Goal: Task Accomplishment & Management: Manage account settings

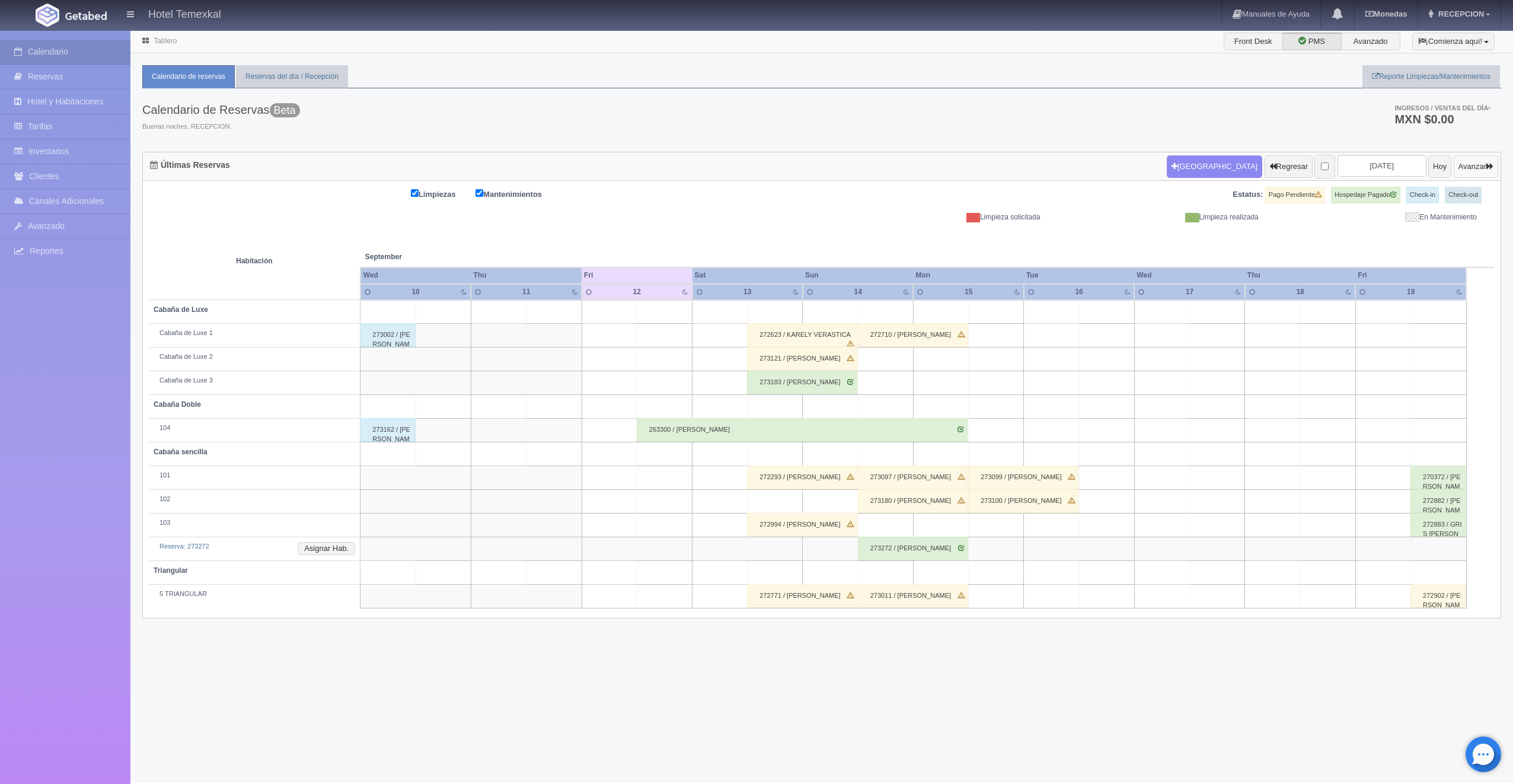
click at [1454, 165] on button "Avanzar" at bounding box center [1476, 166] width 44 height 22
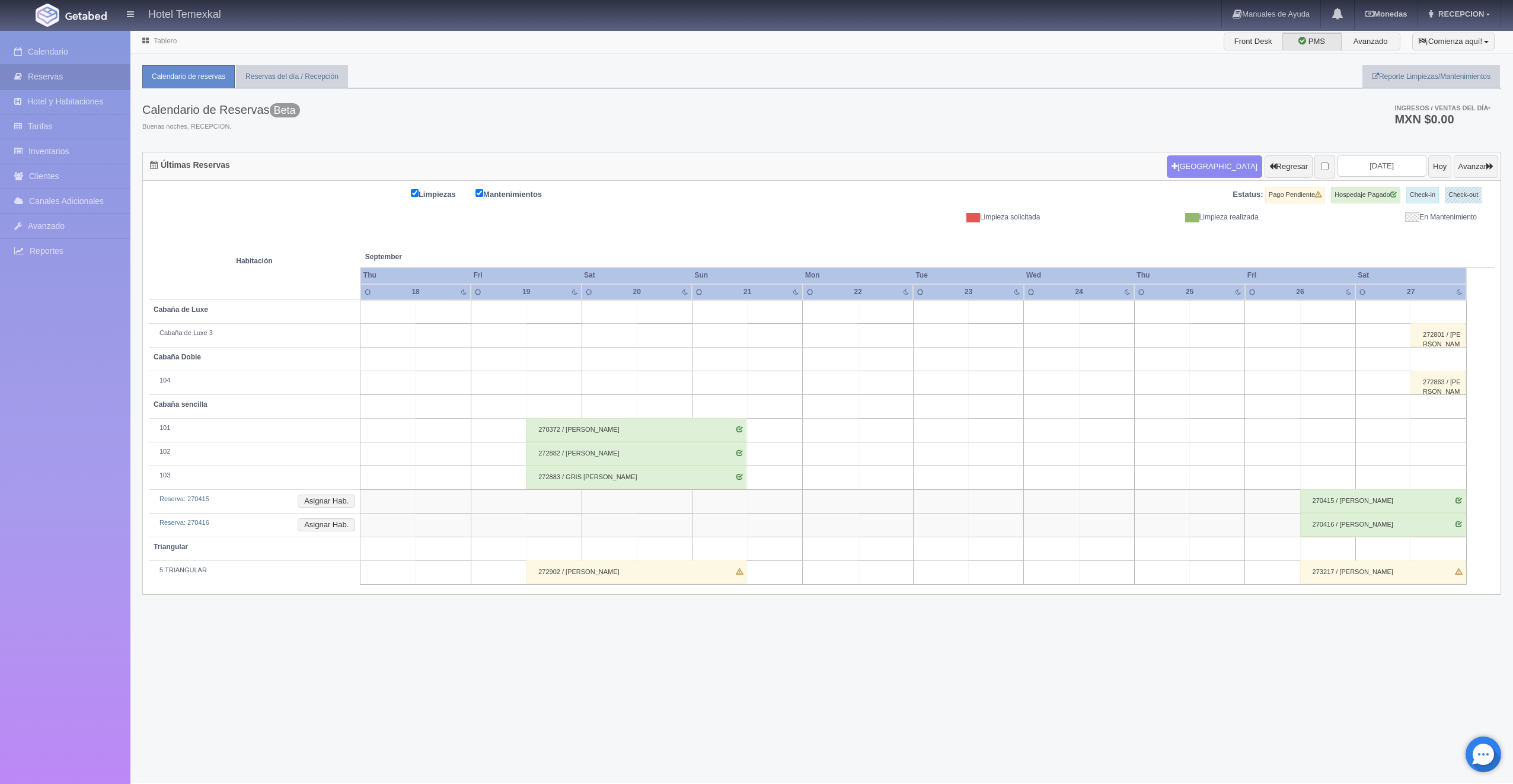
click at [1324, 310] on td at bounding box center [1327, 311] width 55 height 24
click at [1332, 340] on button "[GEOGRAPHIC_DATA]" at bounding box center [1331, 345] width 102 height 19
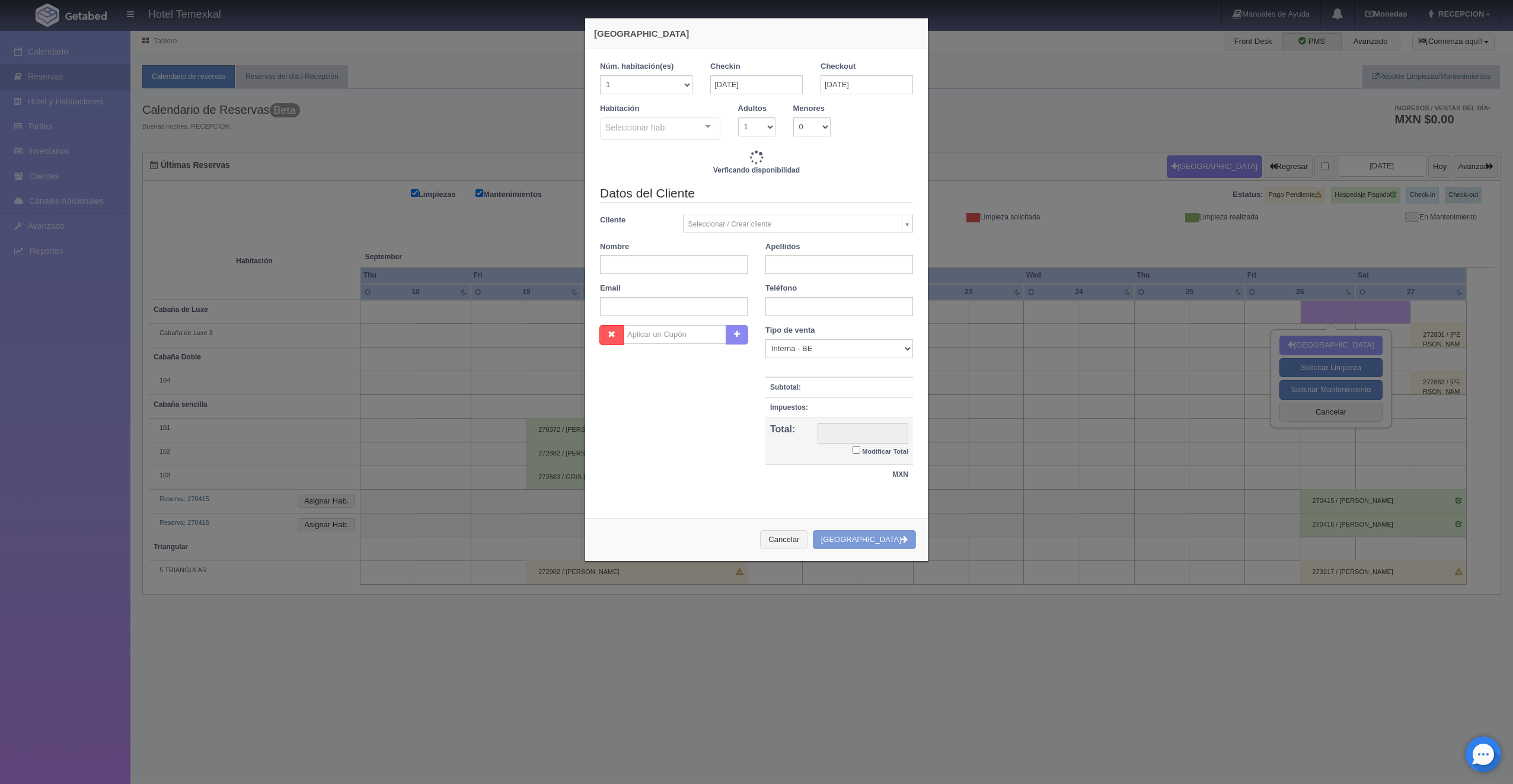
checkbox input "false"
type input "5600.00"
checkbox input "false"
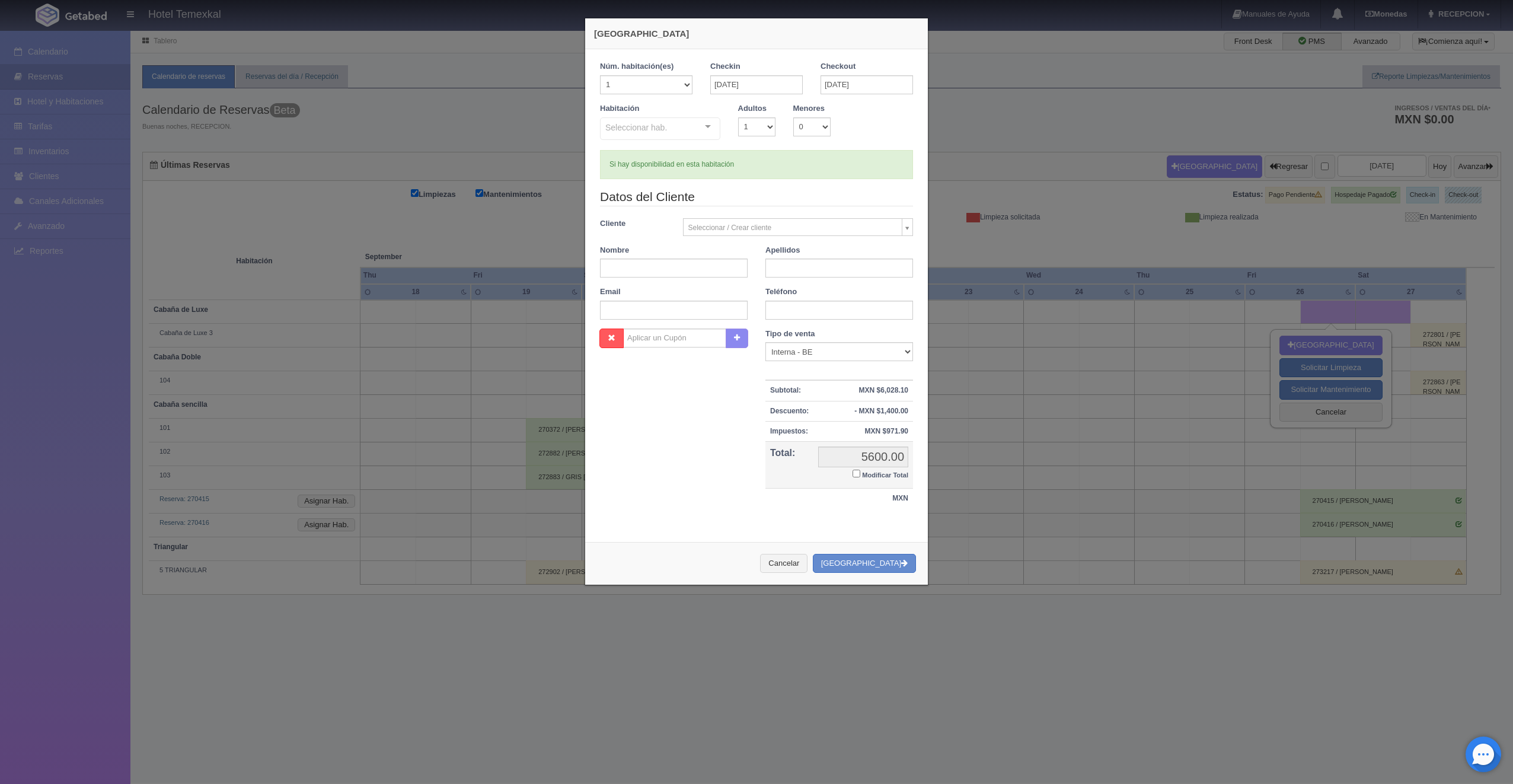
click at [1153, 185] on div "Nueva Reserva Núm. habitación(es) 1 2 3 4 5 6 7 8 9 10 11 12 13 14 15 16 17 18 …" at bounding box center [756, 392] width 1513 height 784
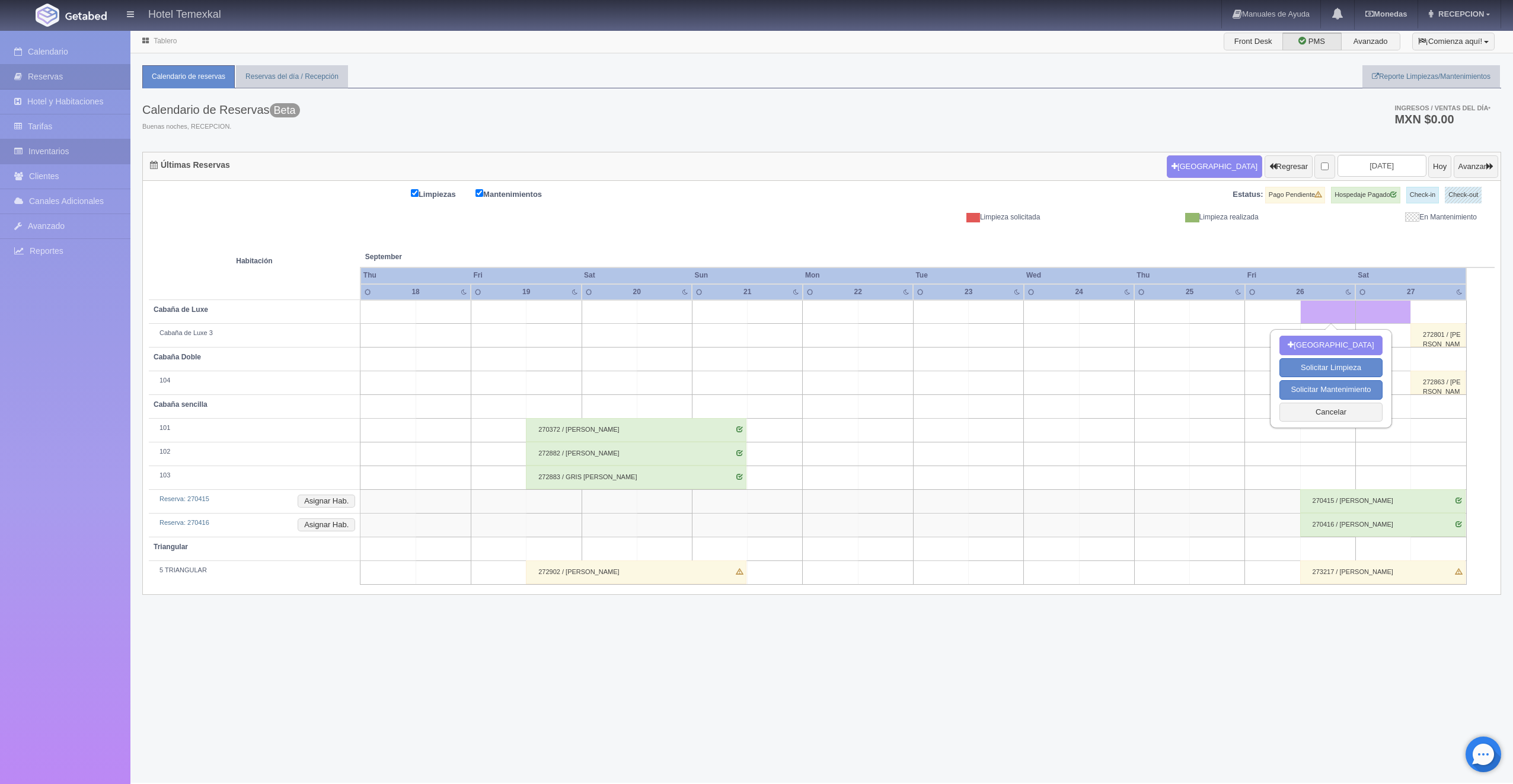
click at [45, 145] on link "Inventarios" at bounding box center [65, 151] width 131 height 24
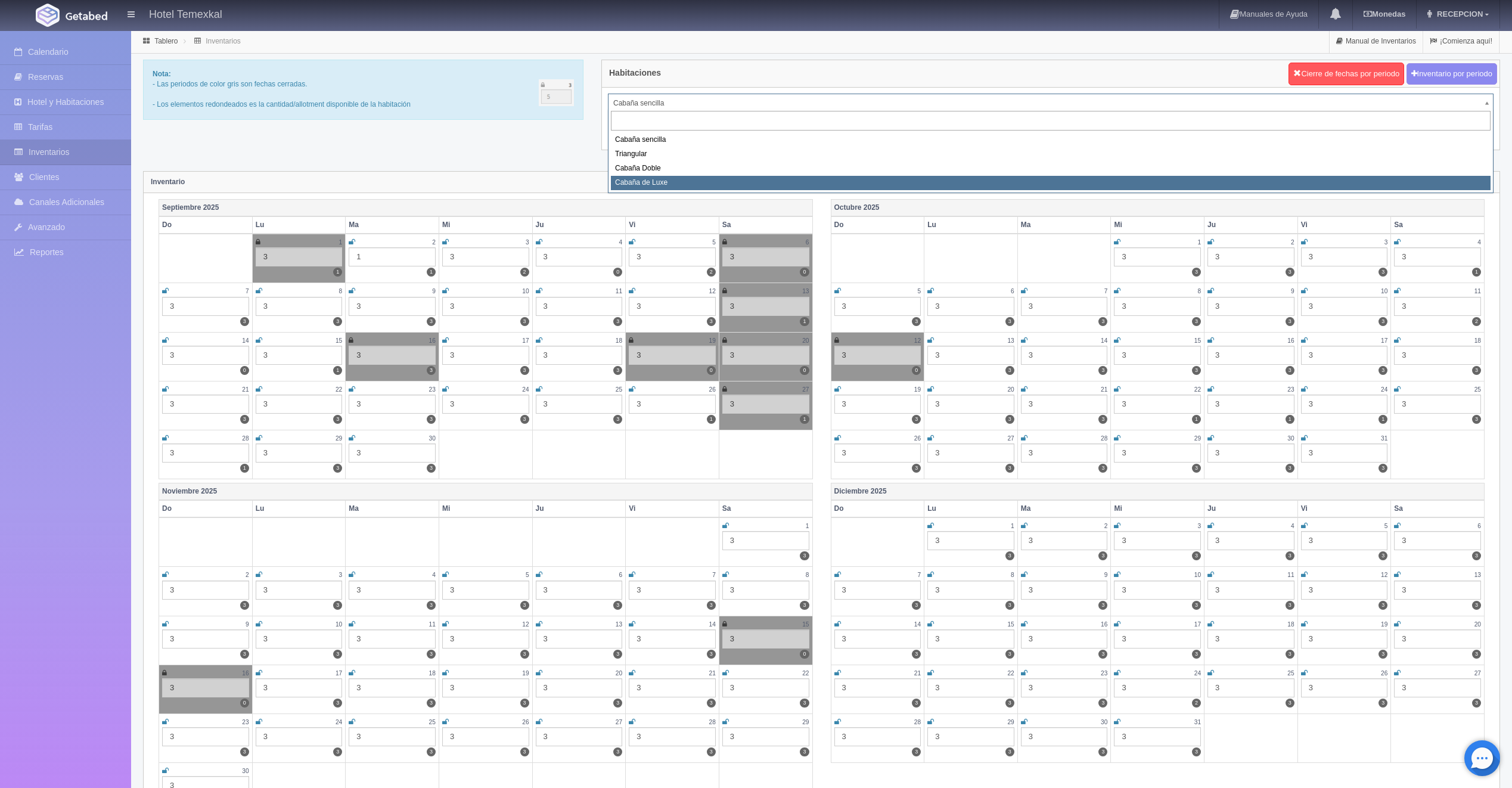
select select "2121"
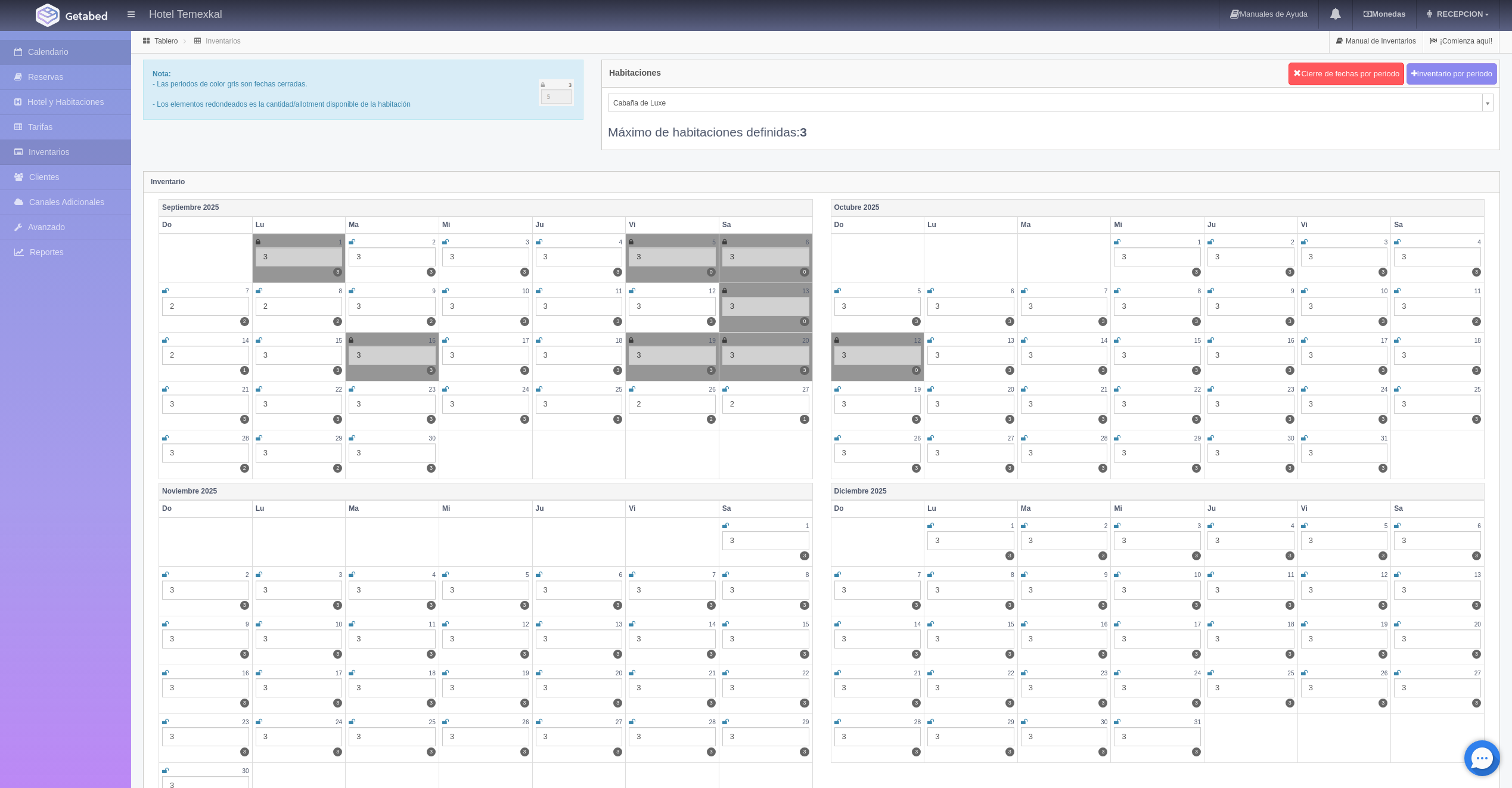
click at [62, 44] on link "Calendario" at bounding box center [65, 51] width 131 height 24
